Goal: Task Accomplishment & Management: Use online tool/utility

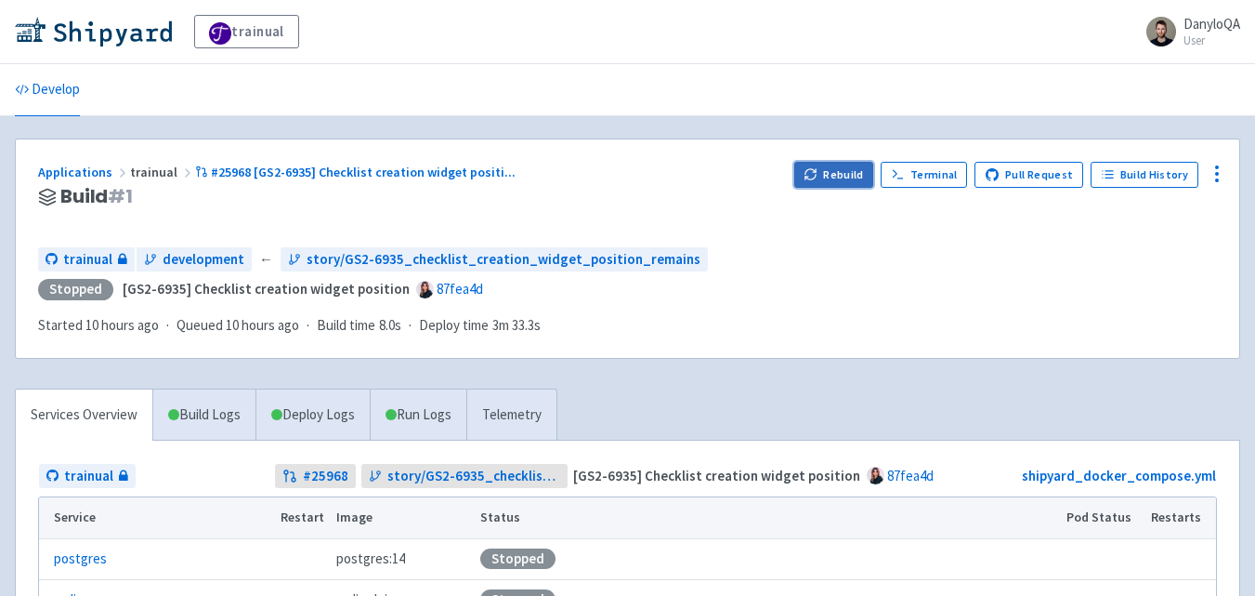
click at [818, 178] on icon "button" at bounding box center [811, 174] width 14 height 14
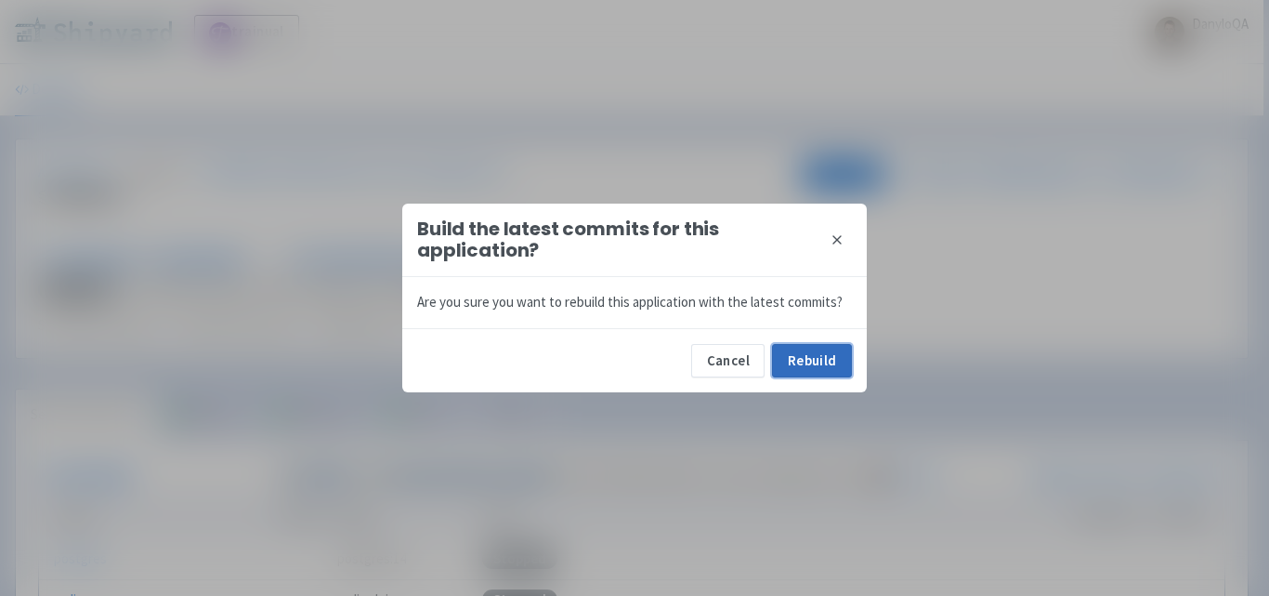
click at [797, 363] on button "Rebuild" at bounding box center [812, 360] width 80 height 33
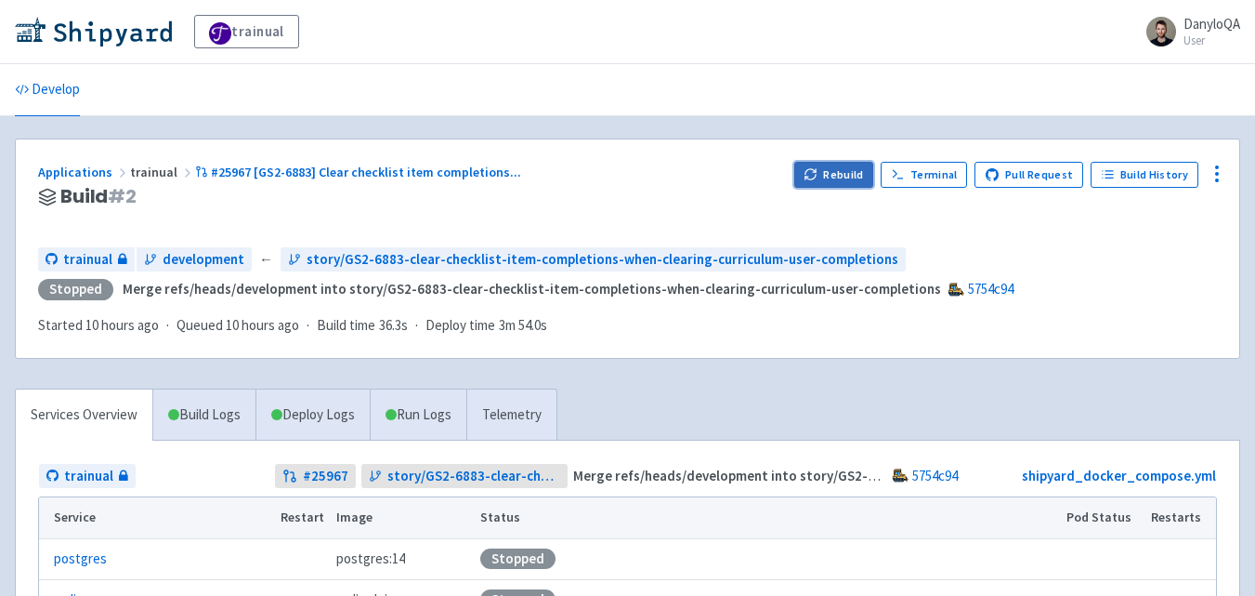
click at [836, 171] on button "Rebuild" at bounding box center [834, 175] width 80 height 26
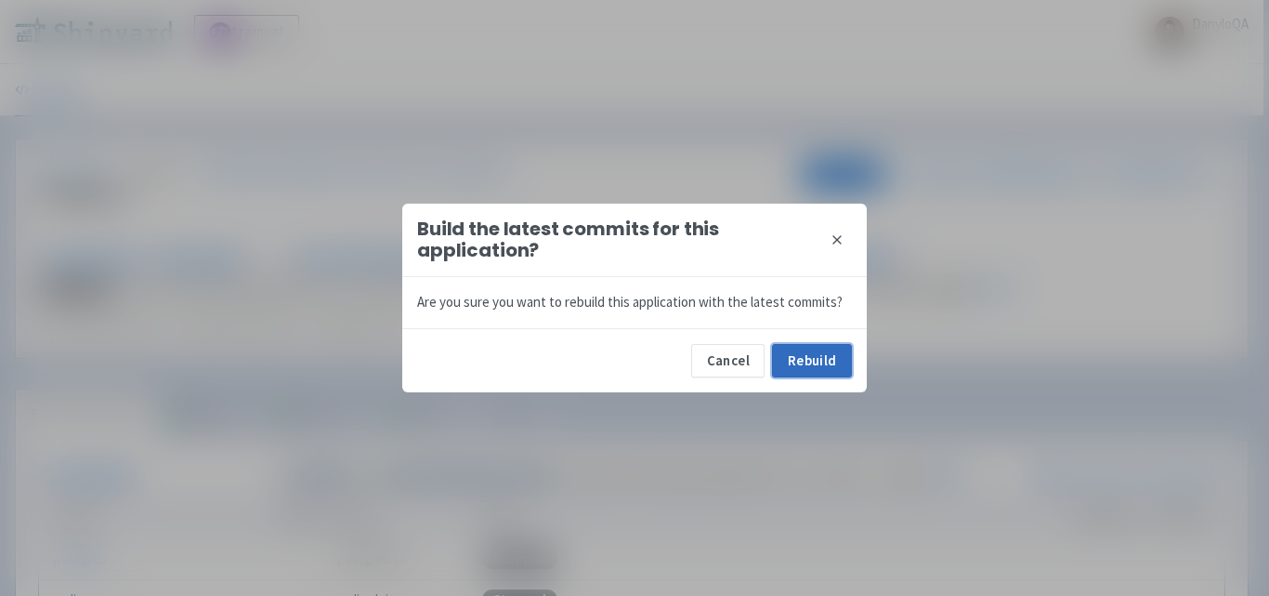
click at [820, 365] on button "Rebuild" at bounding box center [812, 360] width 80 height 33
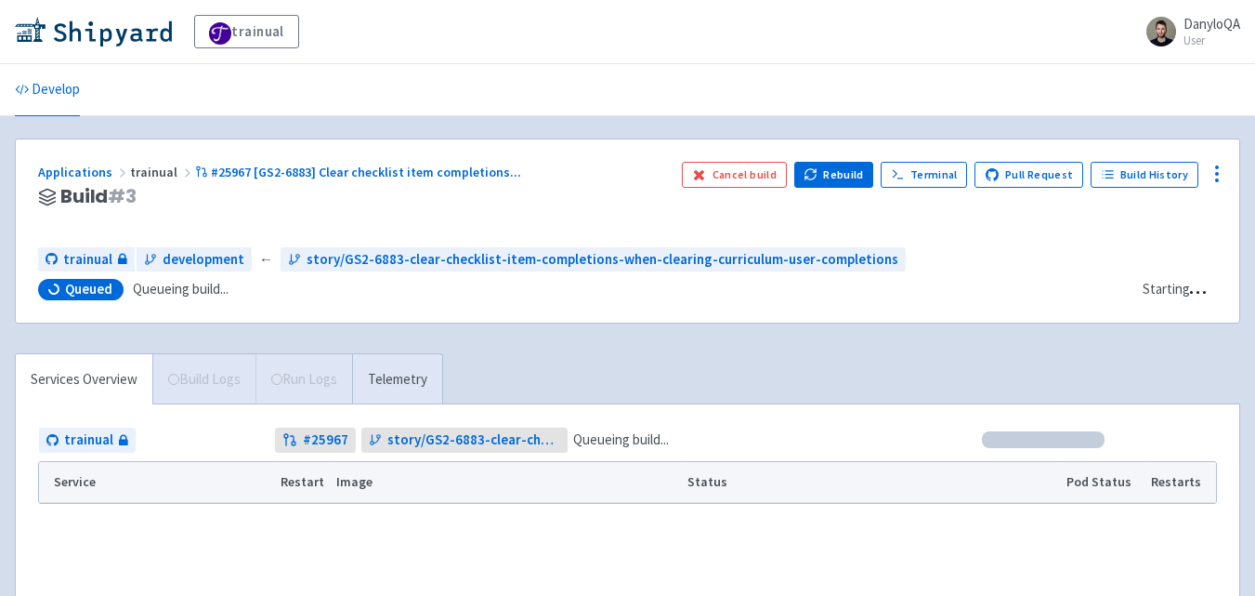
drag, startPoint x: 369, startPoint y: 4, endPoint x: 360, endPoint y: 11, distance: 11.9
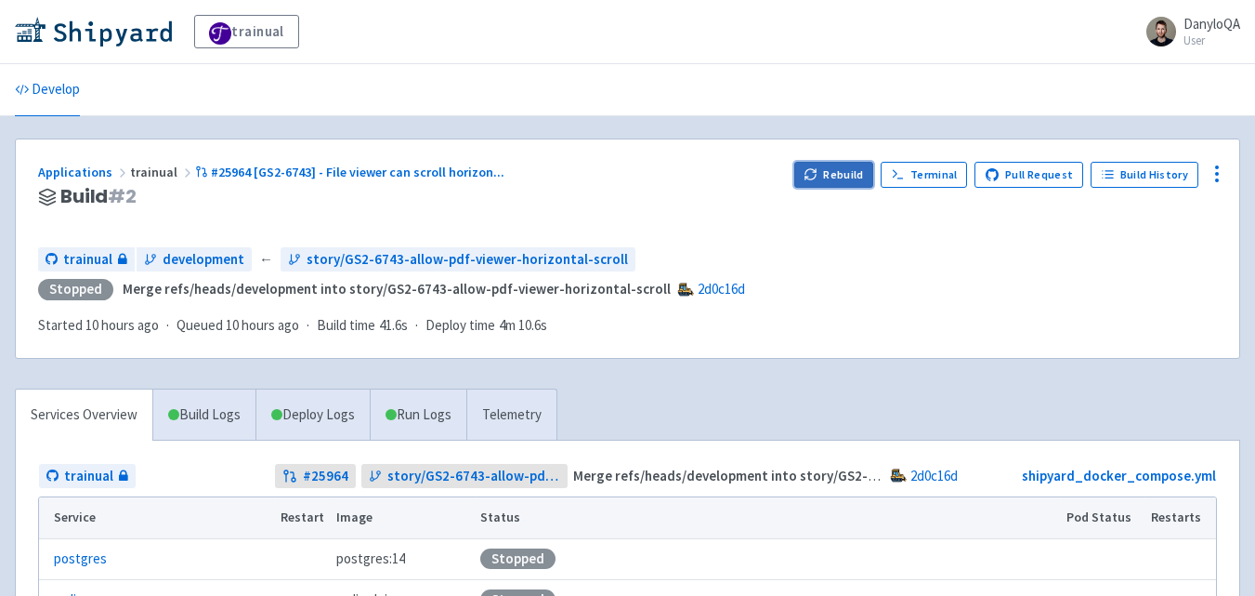
click at [834, 183] on button "Rebuild" at bounding box center [834, 175] width 80 height 26
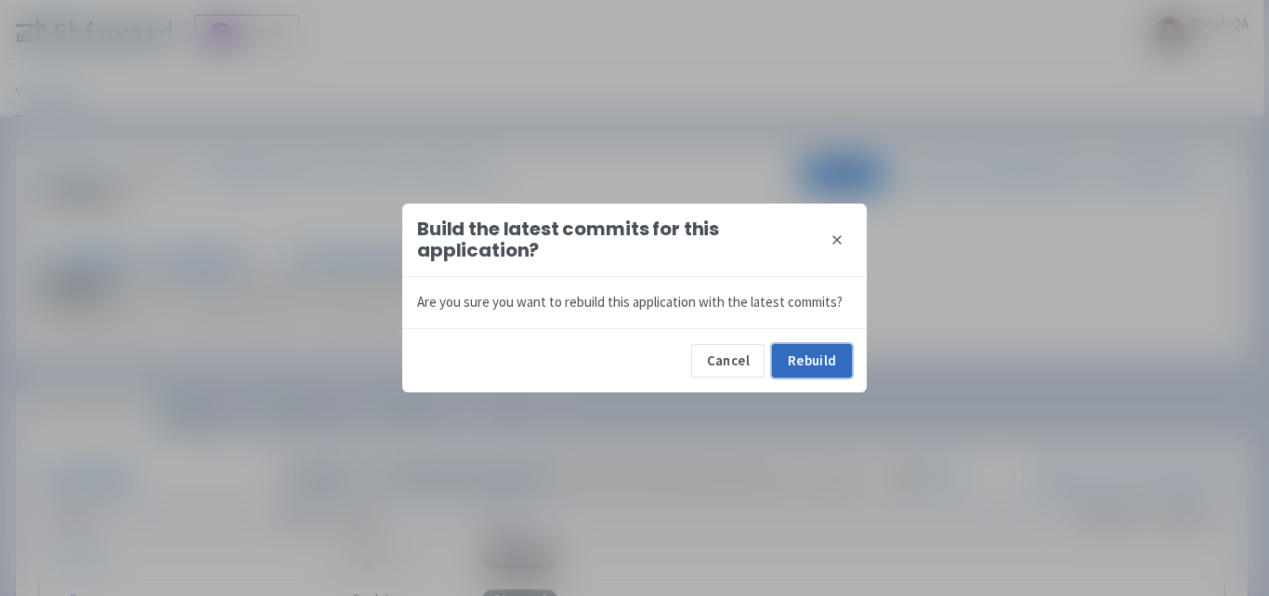
click at [811, 369] on button "Rebuild" at bounding box center [812, 360] width 80 height 33
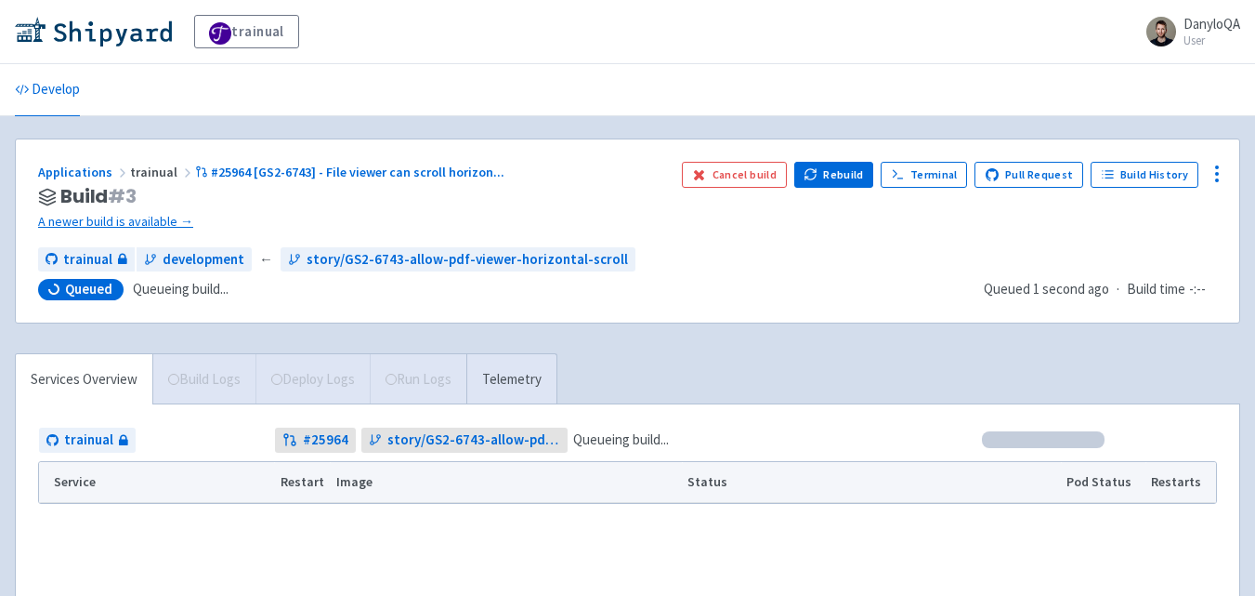
click at [659, 33] on div "trainual DanyloQA User Profile Sign out" at bounding box center [628, 31] width 1226 height 33
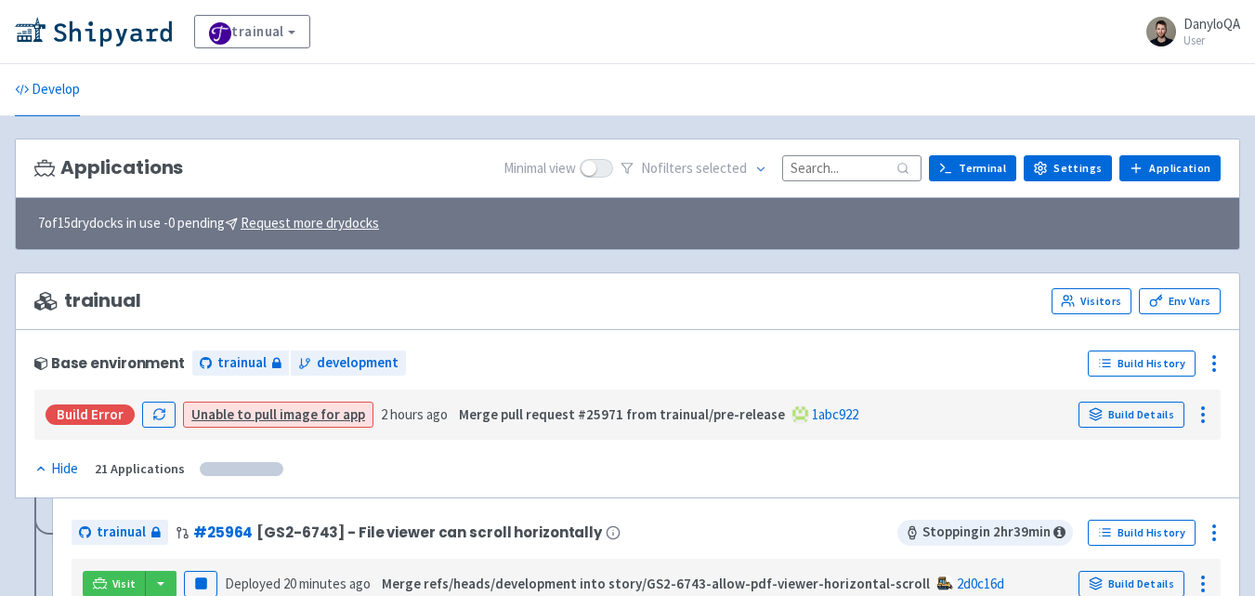
click at [850, 180] on input at bounding box center [851, 167] width 139 height 25
paste input "25966"
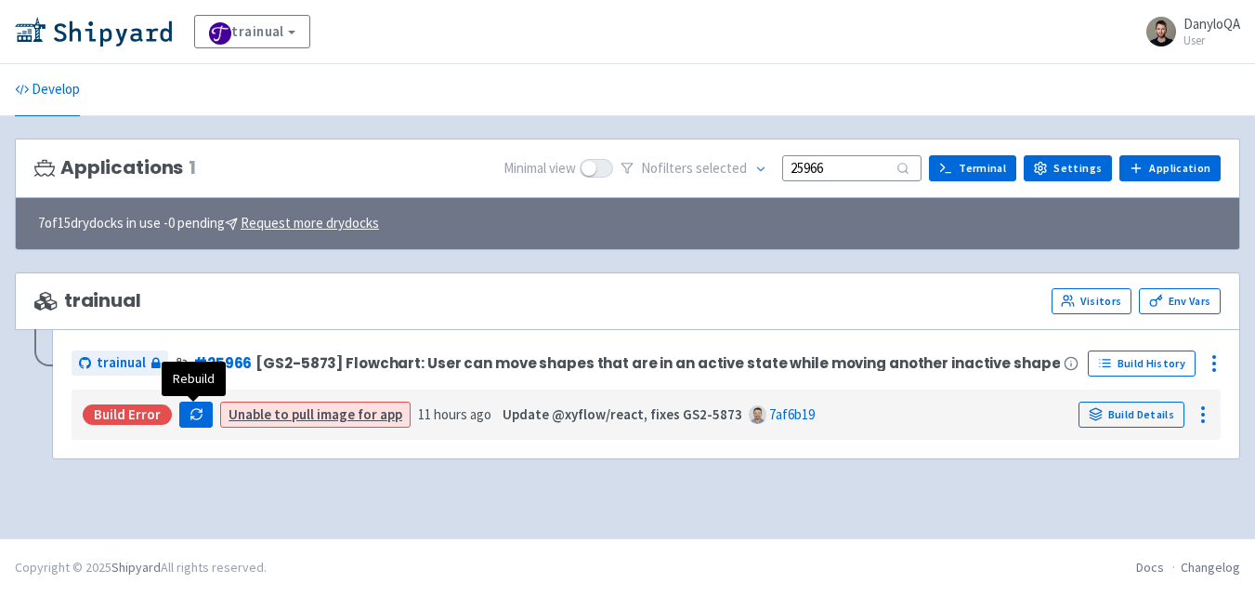
type input "25966"
click at [200, 419] on icon "button" at bounding box center [197, 414] width 14 height 14
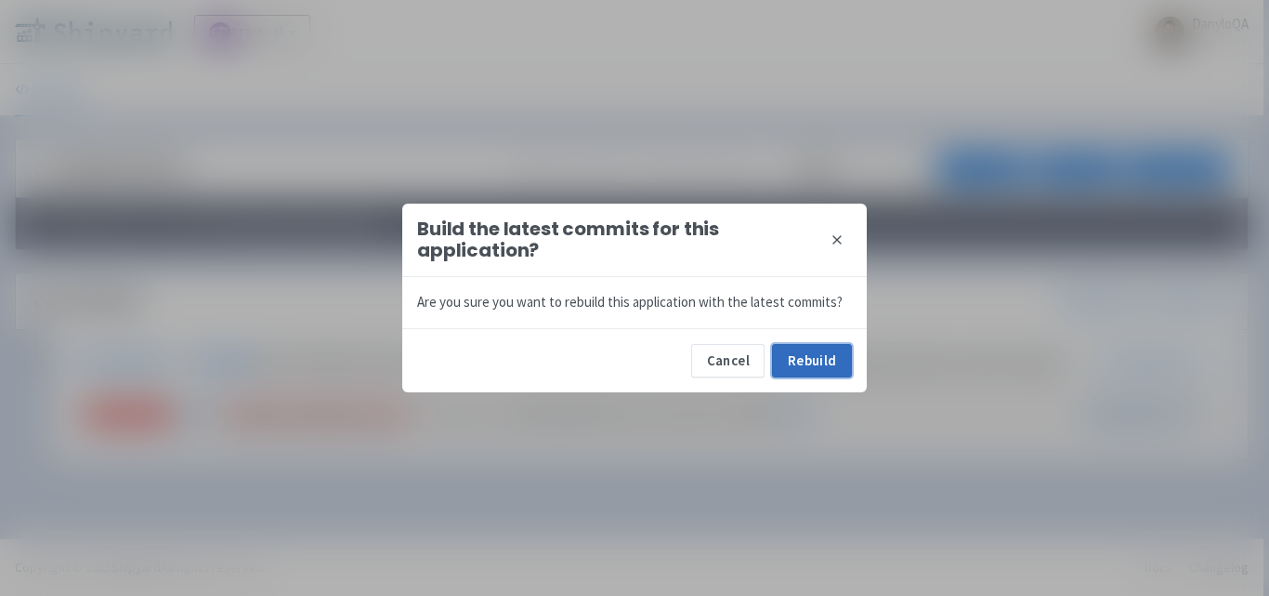
click at [817, 356] on button "Rebuild" at bounding box center [812, 360] width 80 height 33
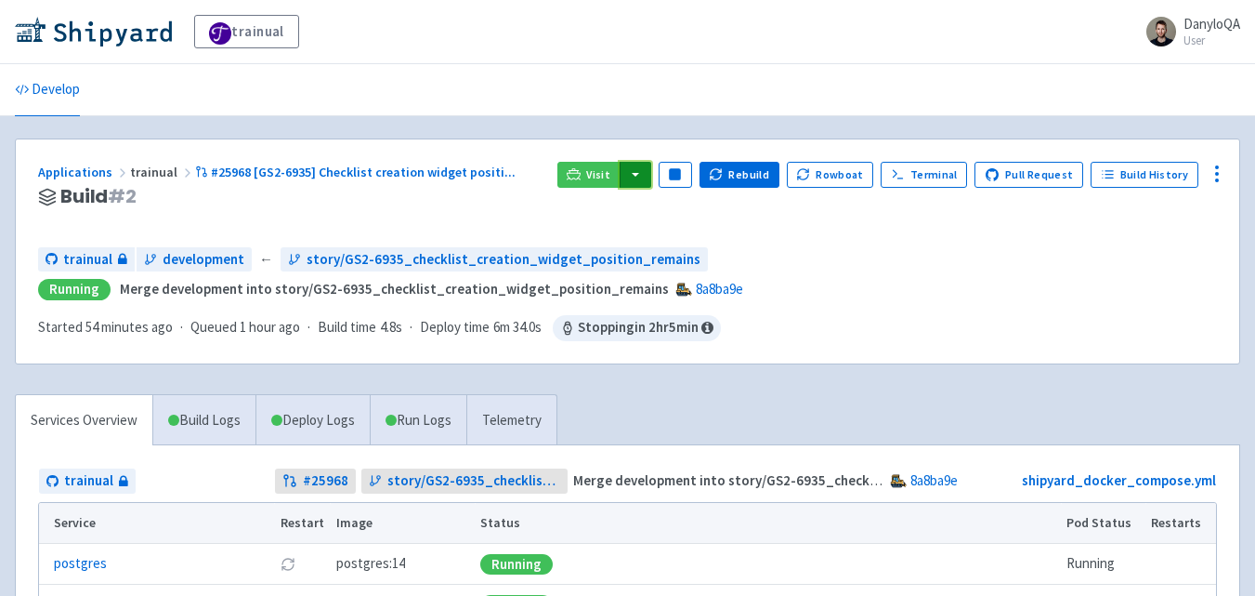
click at [650, 173] on button "button" at bounding box center [636, 175] width 32 height 26
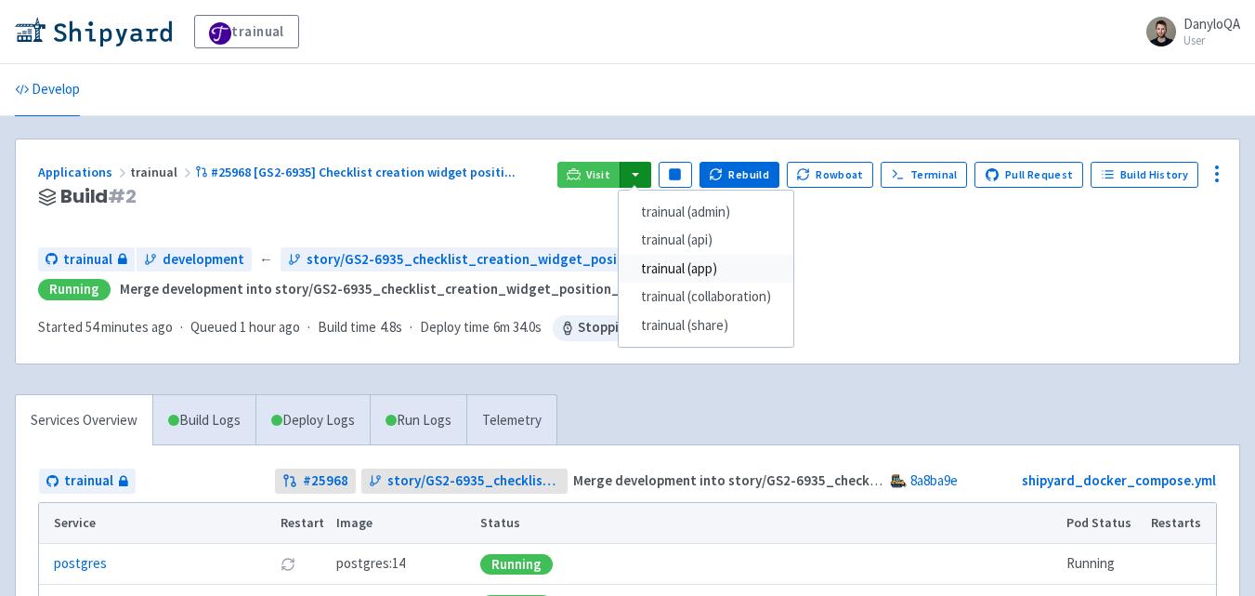
click at [702, 266] on link "trainual (app)" at bounding box center [706, 269] width 175 height 29
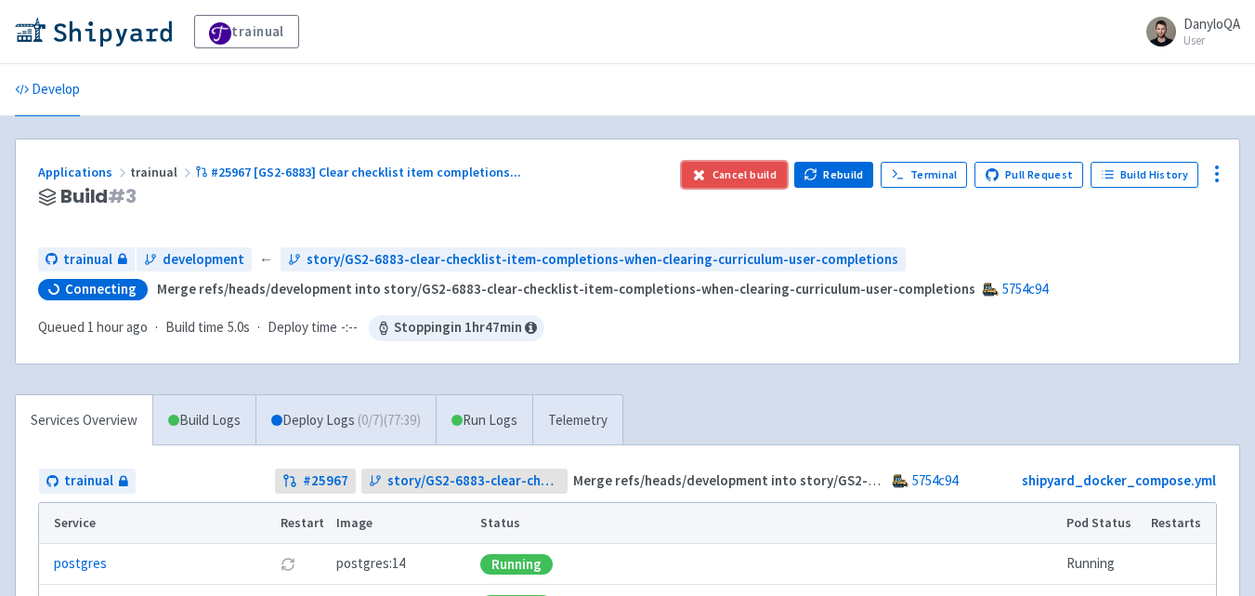
click at [707, 179] on icon "button" at bounding box center [699, 174] width 15 height 15
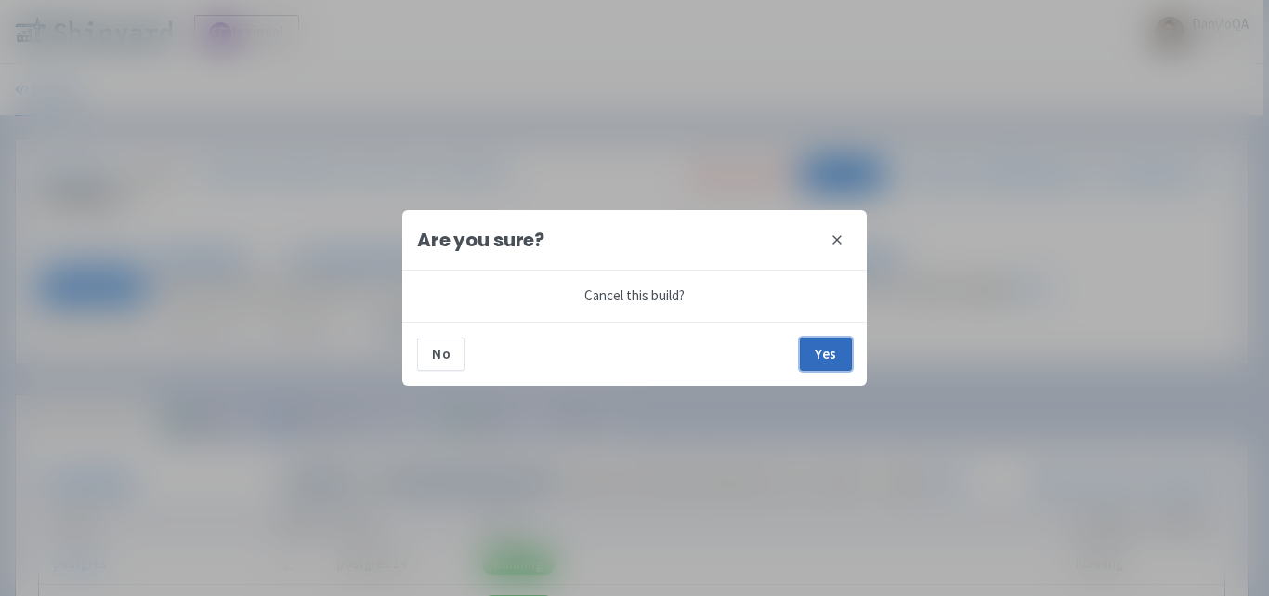
click at [810, 354] on button "Yes" at bounding box center [826, 353] width 52 height 33
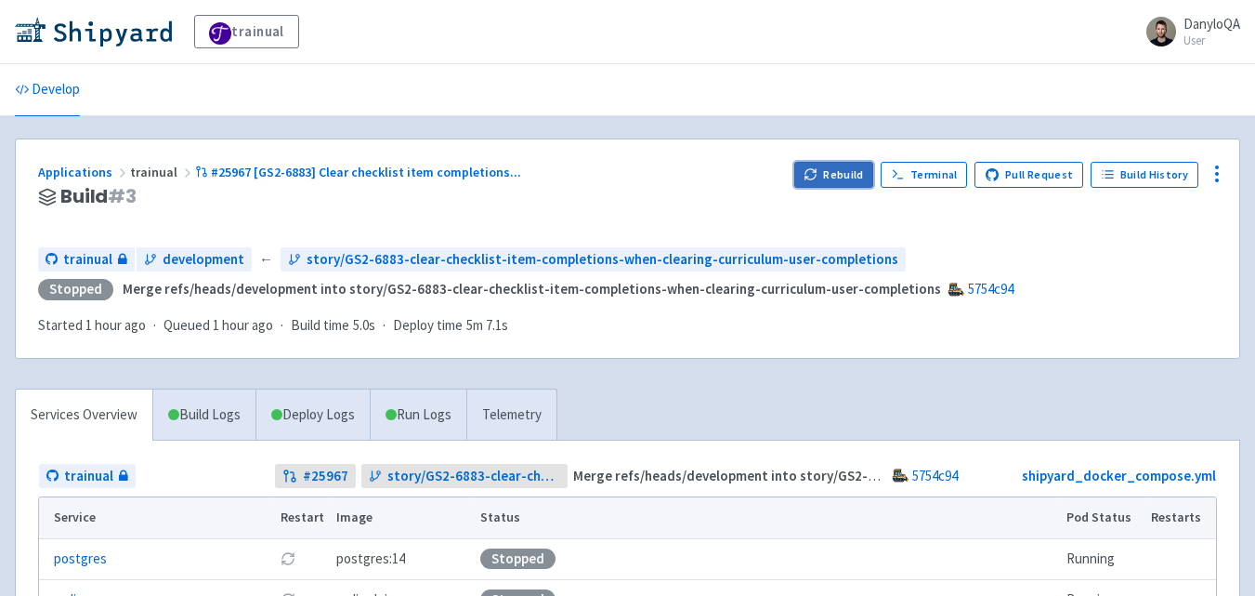
click at [832, 177] on button "Rebuild" at bounding box center [834, 175] width 80 height 26
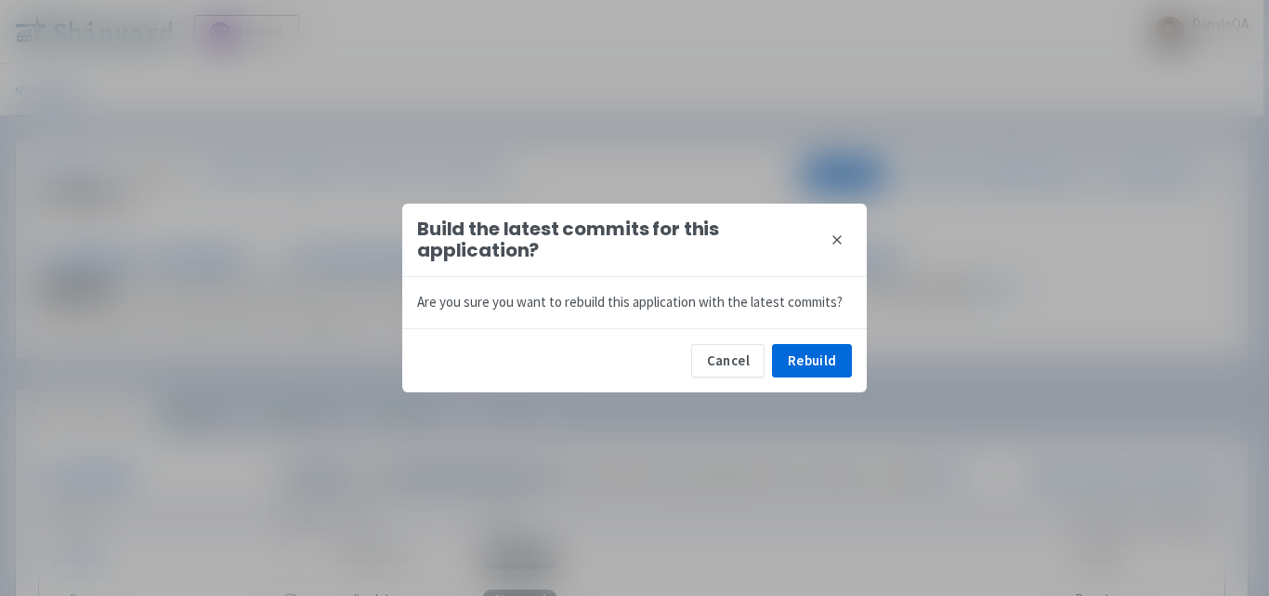
click at [832, 239] on icon at bounding box center [837, 239] width 15 height 15
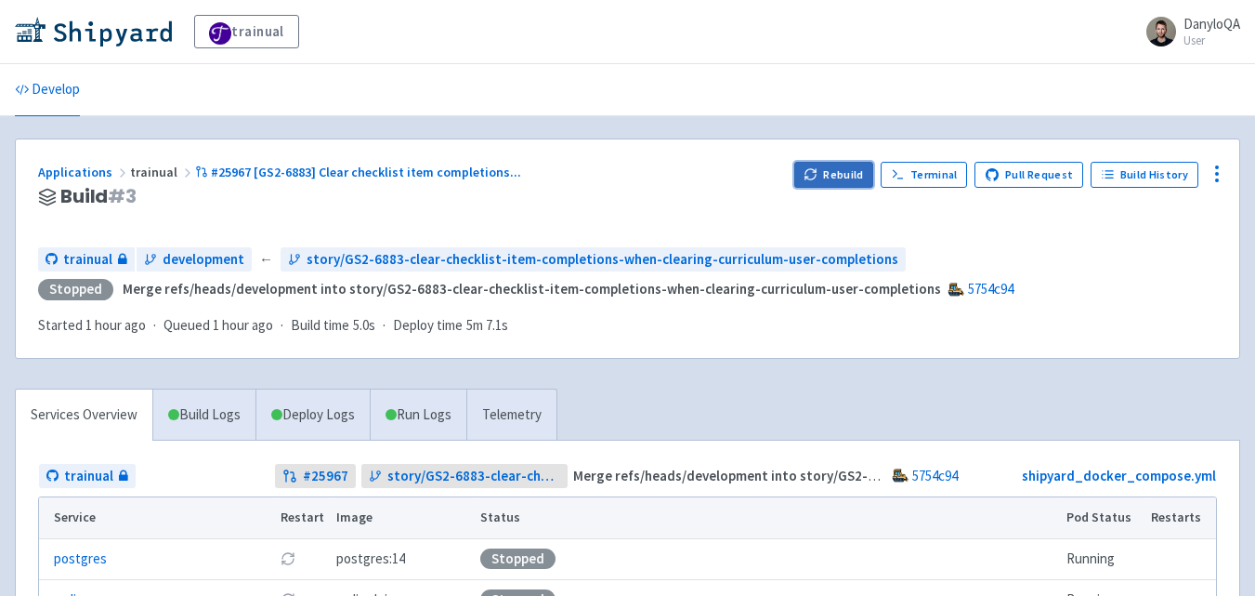
click at [835, 162] on button "Rebuild" at bounding box center [834, 175] width 80 height 26
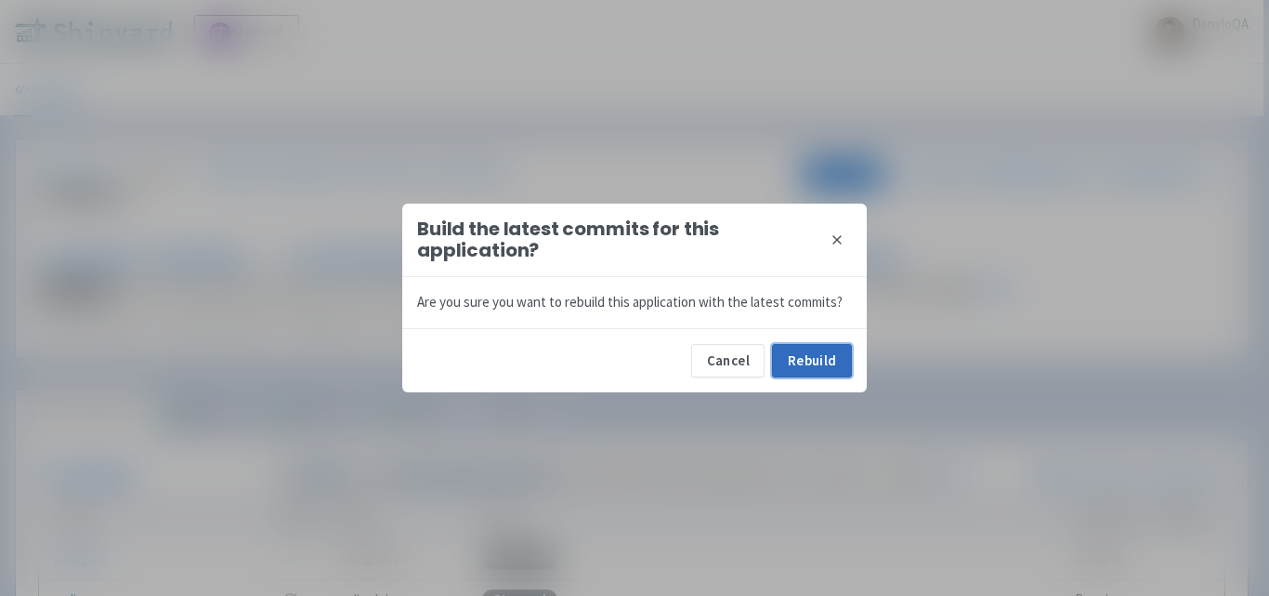
click at [811, 362] on button "Rebuild" at bounding box center [812, 360] width 80 height 33
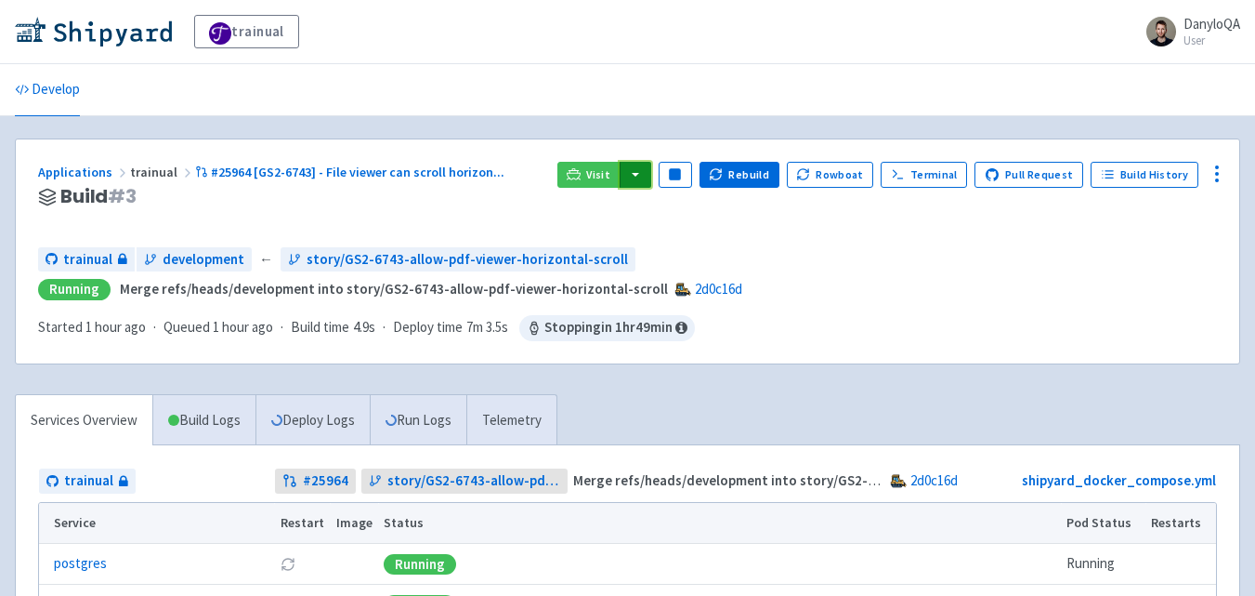
click at [642, 174] on button "button" at bounding box center [636, 175] width 32 height 26
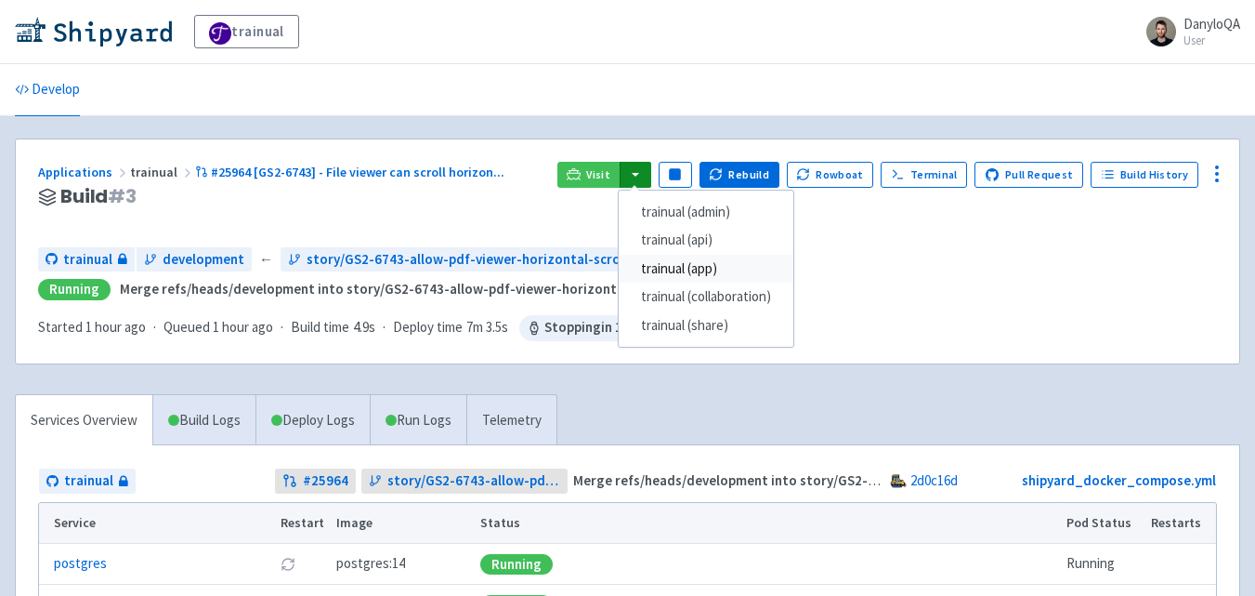
click at [707, 262] on link "trainual (app)" at bounding box center [706, 269] width 175 height 29
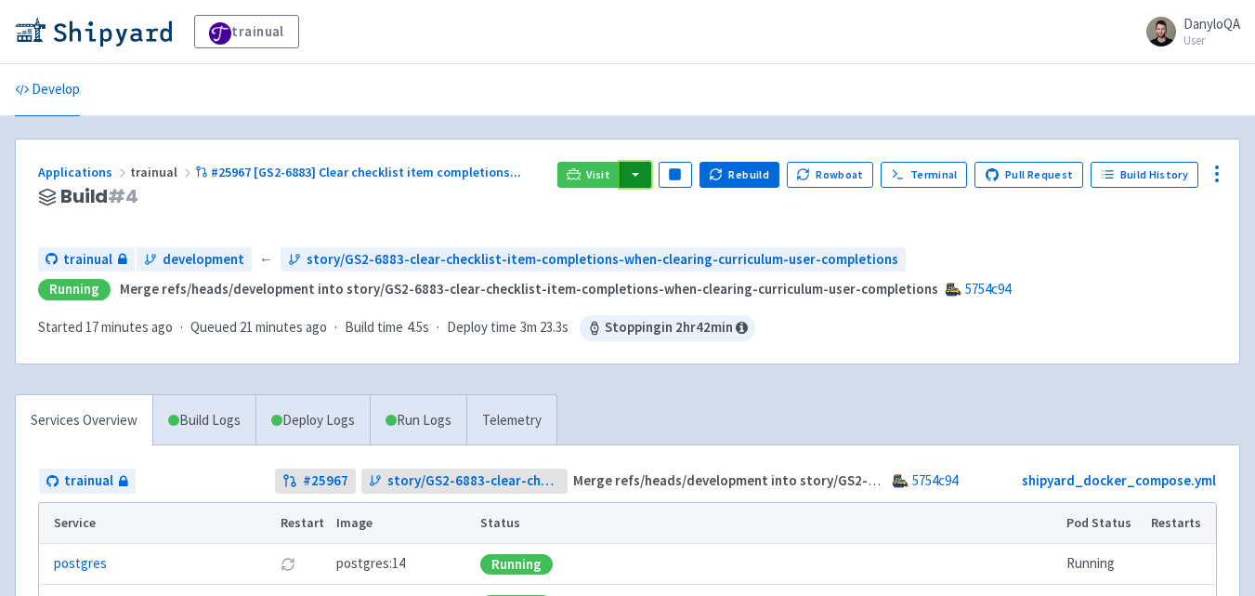
click at [651, 177] on button "button" at bounding box center [636, 175] width 32 height 26
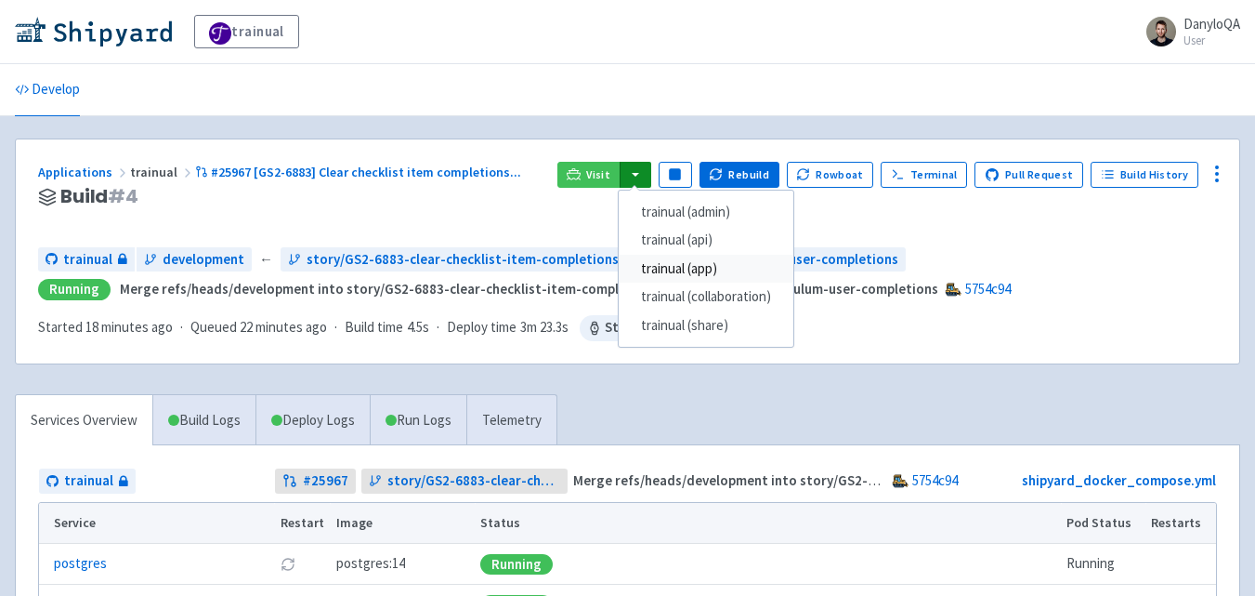
click at [680, 266] on link "trainual (app)" at bounding box center [706, 269] width 175 height 29
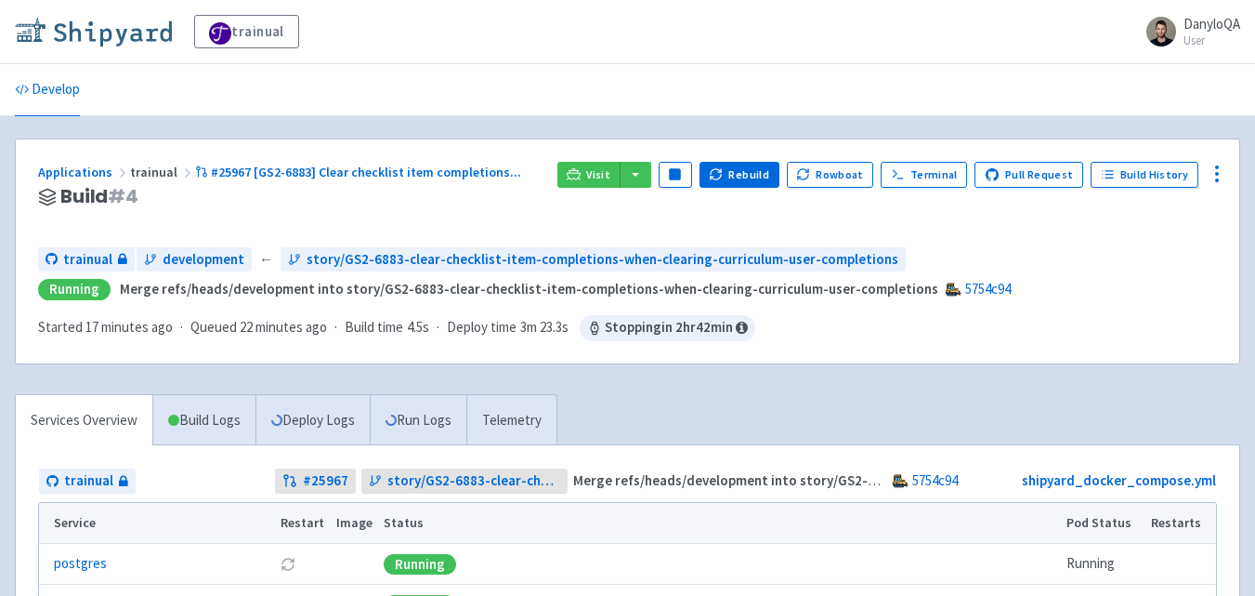
click at [130, 41] on img at bounding box center [93, 32] width 157 height 30
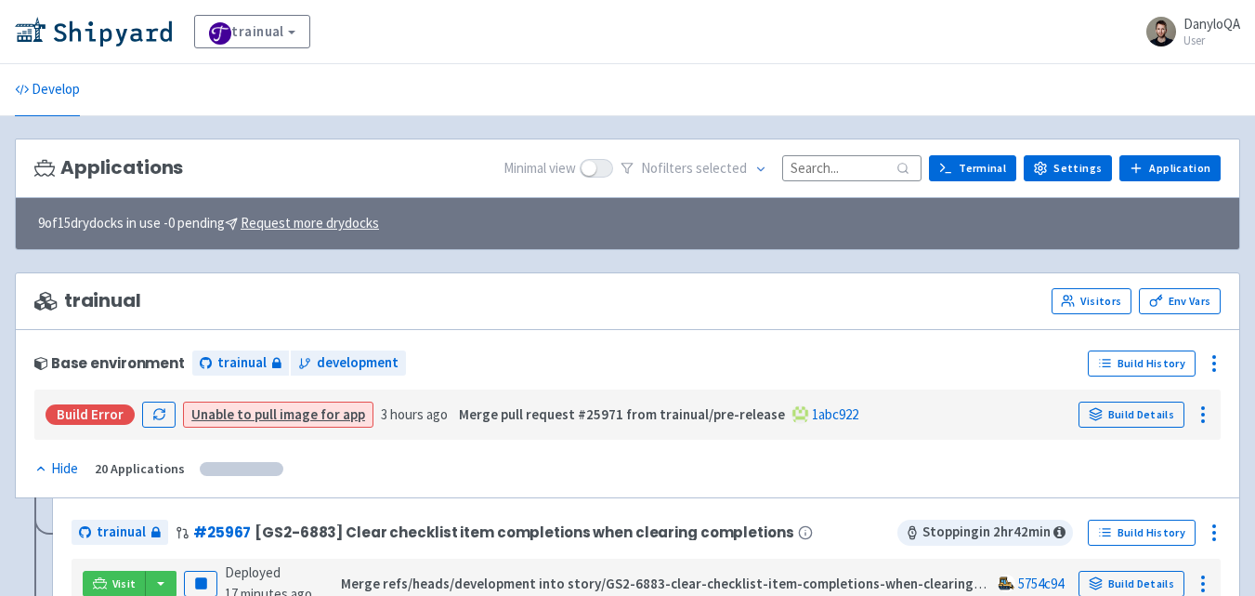
click at [824, 177] on input at bounding box center [851, 167] width 139 height 25
paste input "25966"
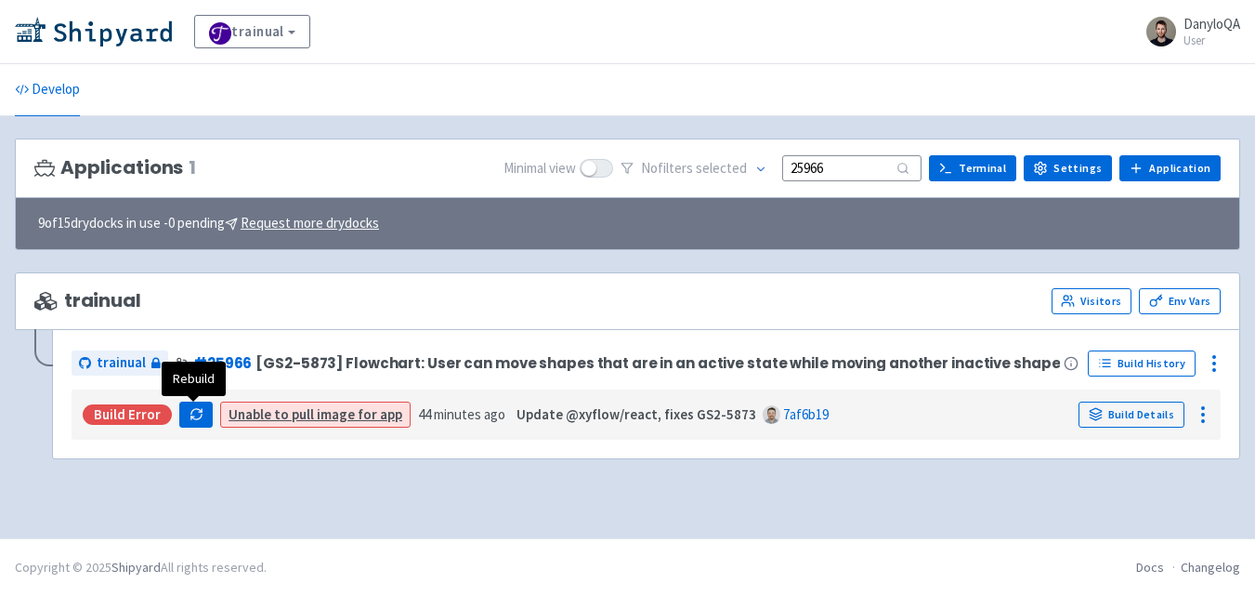
type input "25966"
click at [193, 415] on icon "button" at bounding box center [197, 414] width 14 height 14
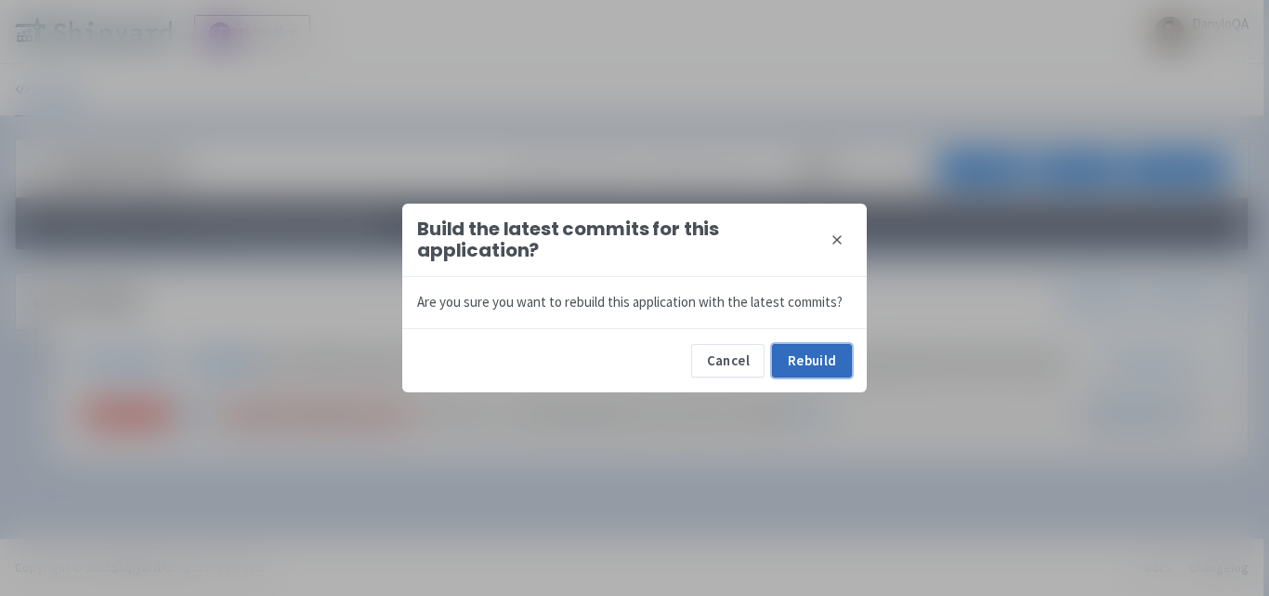
click at [817, 358] on button "Rebuild" at bounding box center [812, 360] width 80 height 33
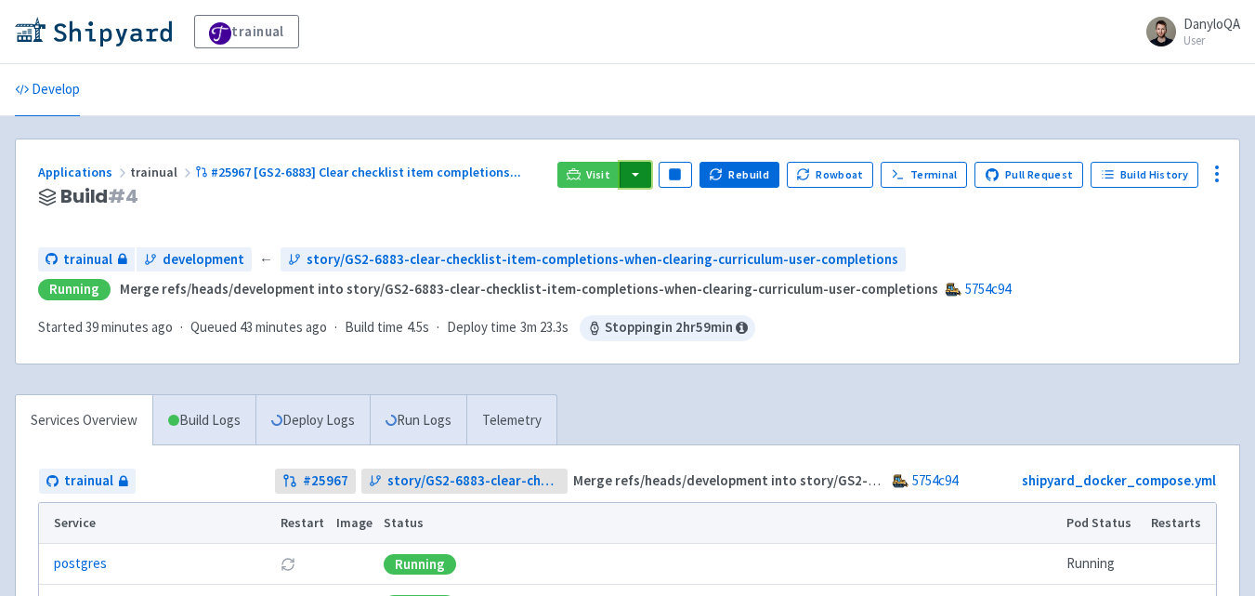
click at [649, 177] on button "button" at bounding box center [636, 175] width 32 height 26
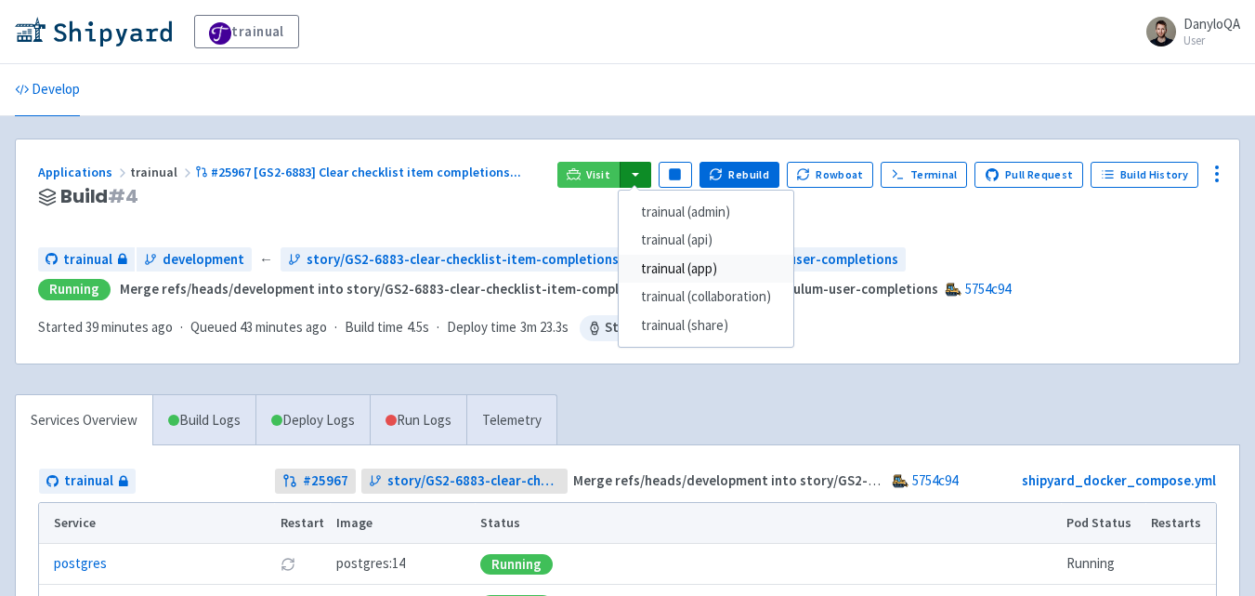
click at [714, 275] on link "trainual (app)" at bounding box center [706, 269] width 175 height 29
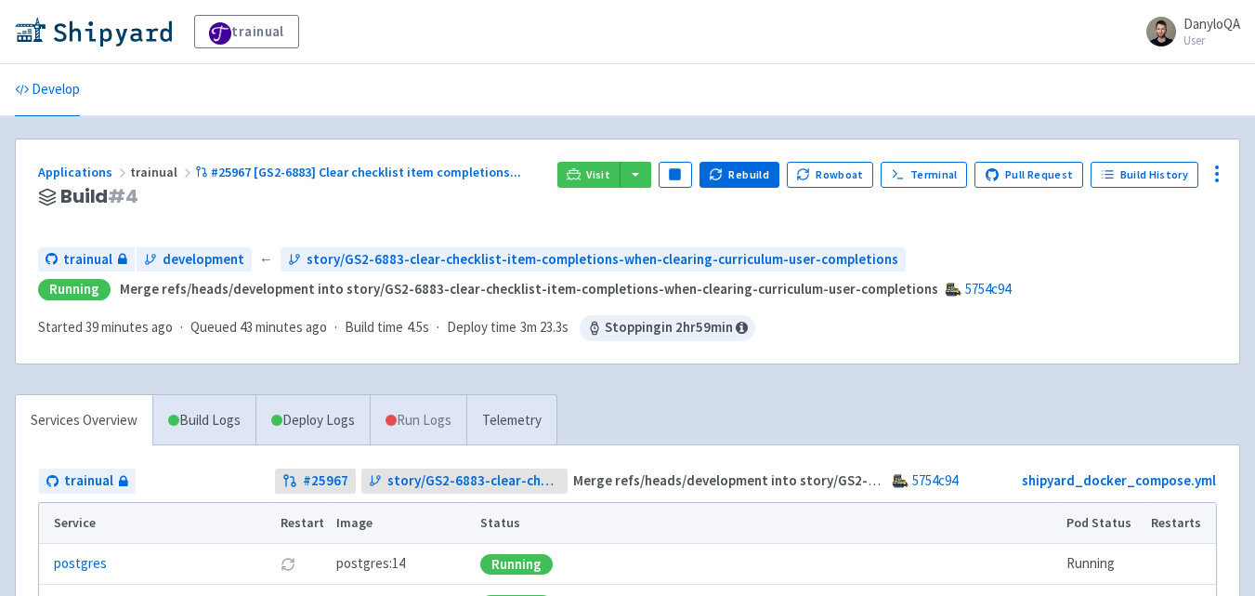
click at [461, 416] on link "Run Logs" at bounding box center [418, 420] width 97 height 51
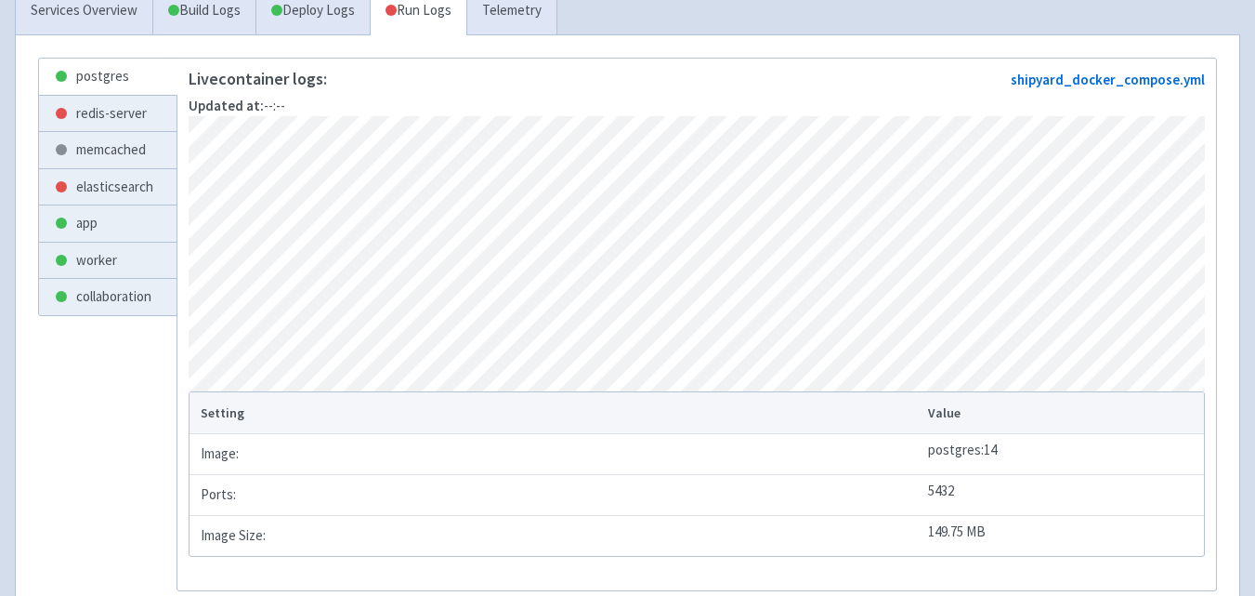
scroll to position [336, 0]
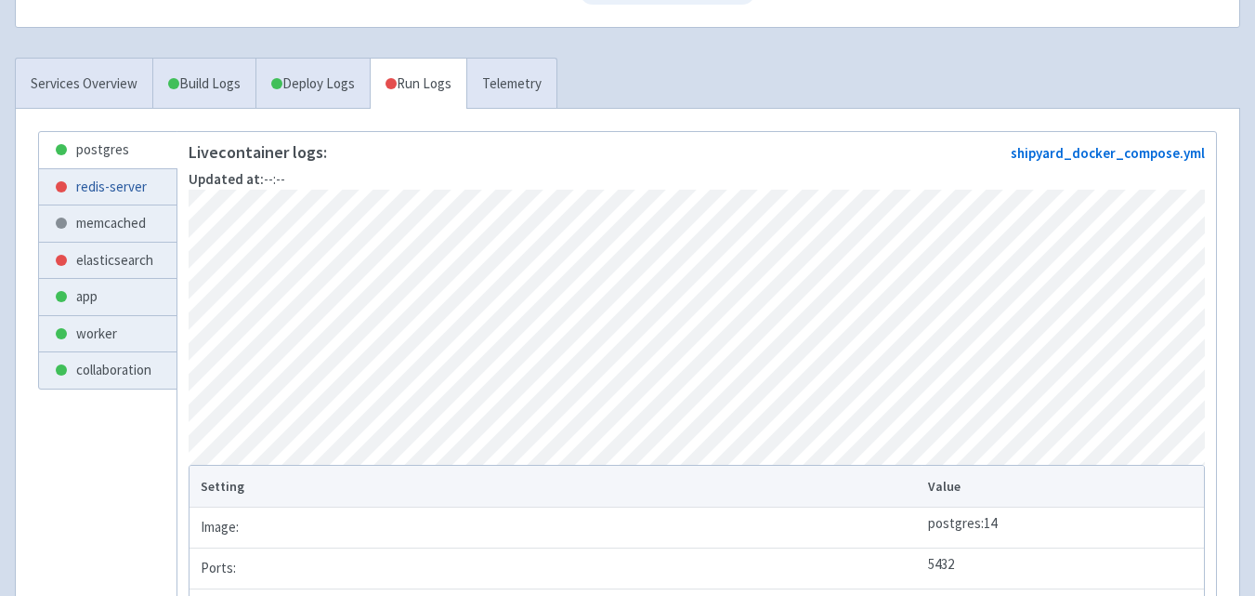
click at [140, 183] on link "redis-server" at bounding box center [108, 187] width 138 height 36
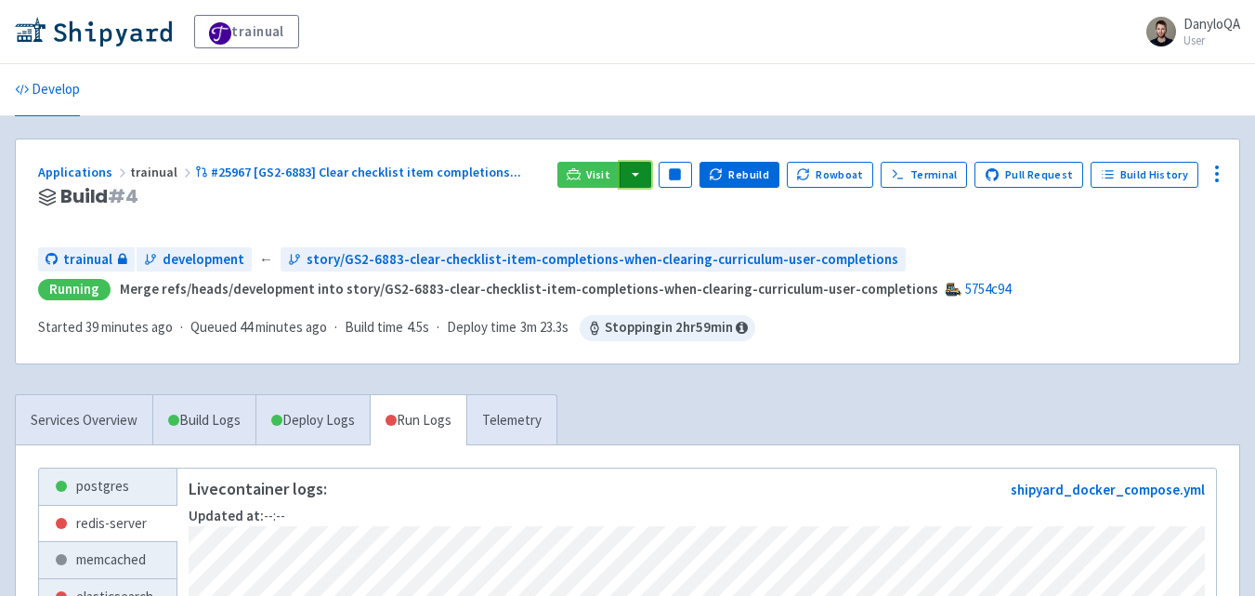
click at [650, 178] on button "button" at bounding box center [636, 175] width 32 height 26
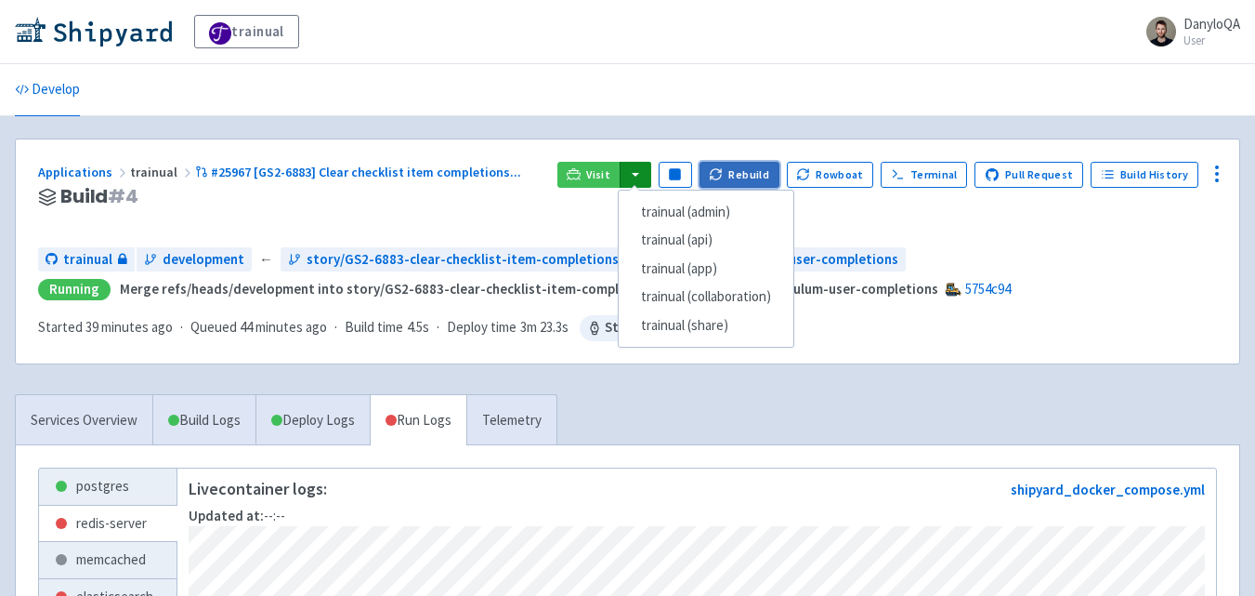
click at [740, 182] on button "Rebuild" at bounding box center [740, 175] width 80 height 26
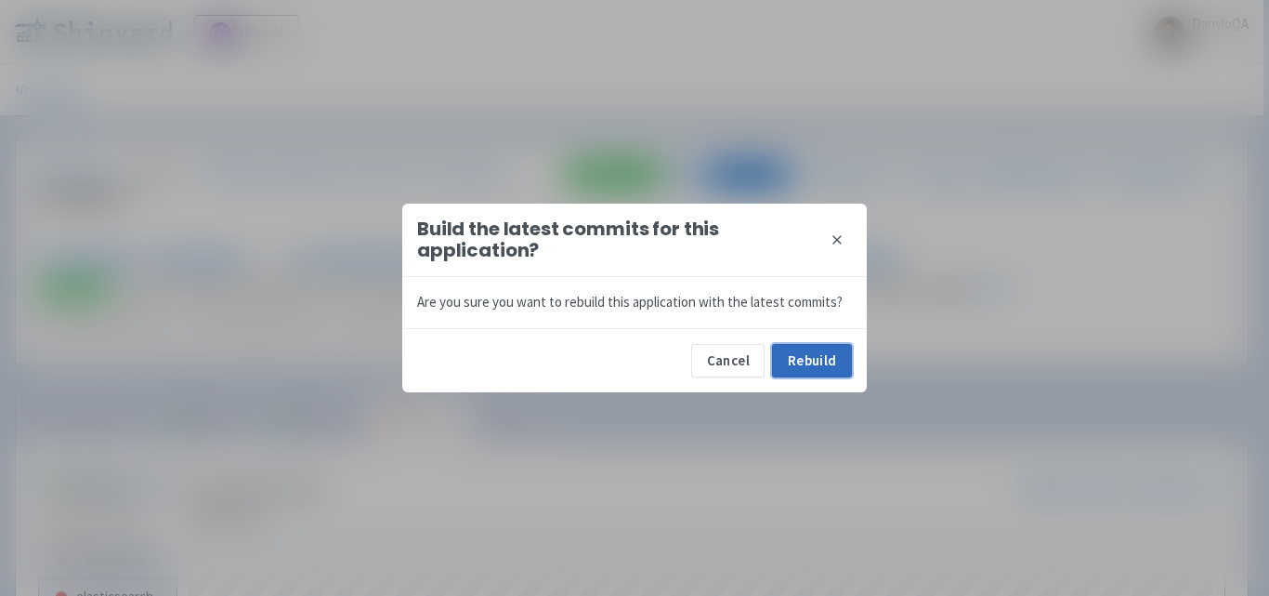
click at [794, 369] on button "Rebuild" at bounding box center [812, 360] width 80 height 33
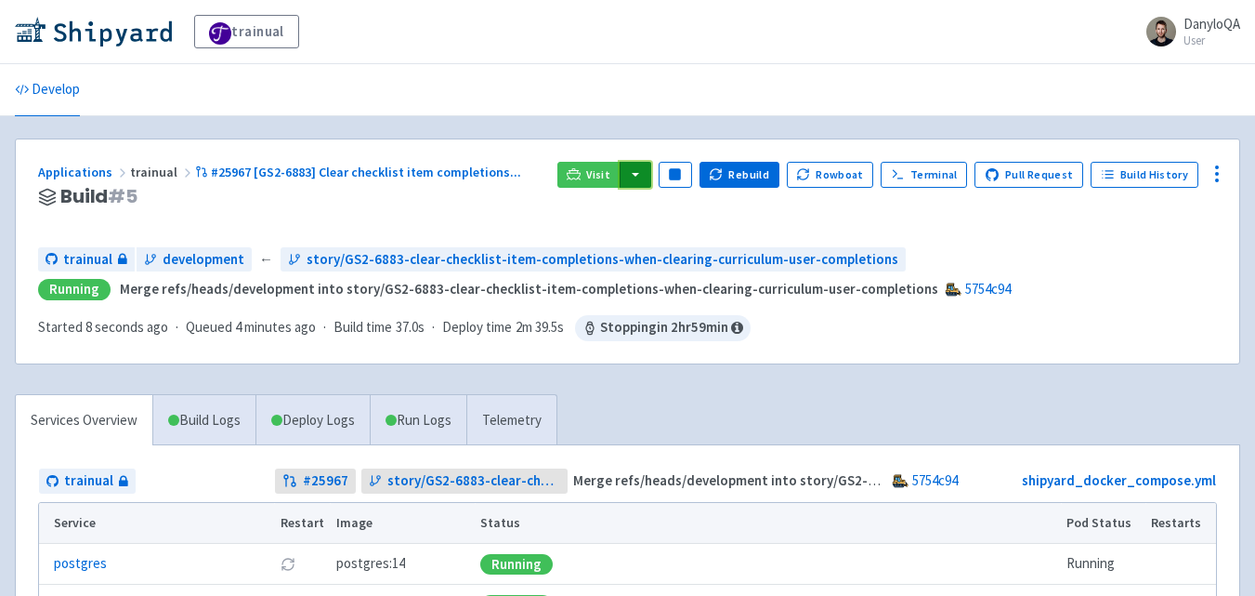
click at [650, 173] on button "button" at bounding box center [636, 175] width 32 height 26
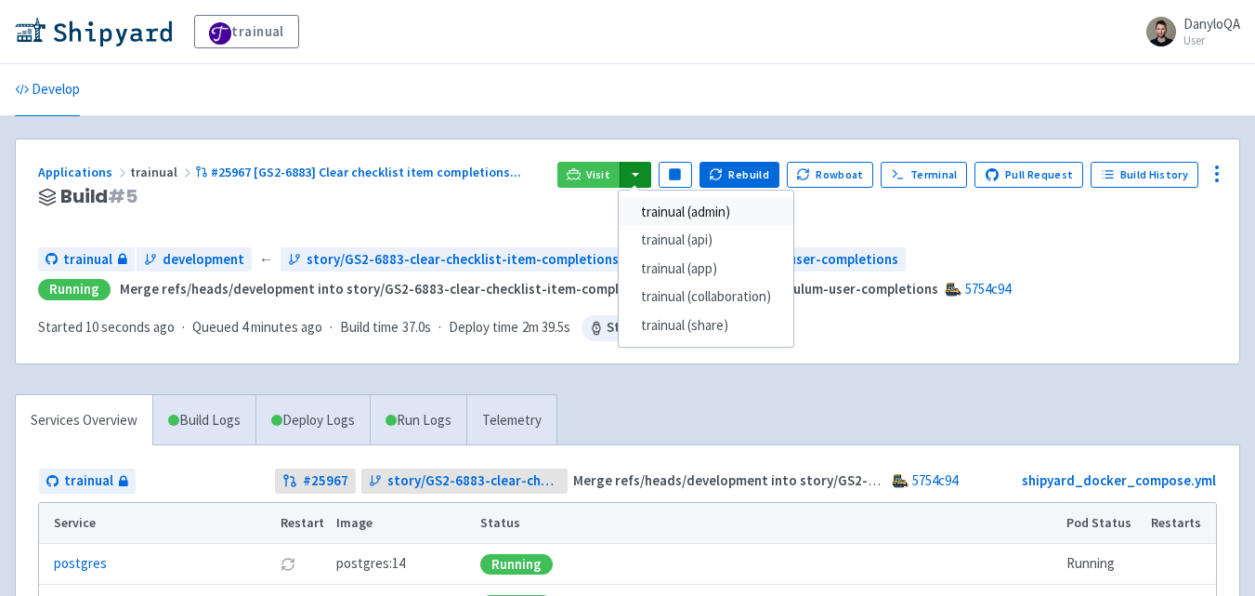
click at [674, 209] on link "trainual (admin)" at bounding box center [706, 212] width 175 height 29
